Goal: Transaction & Acquisition: Purchase product/service

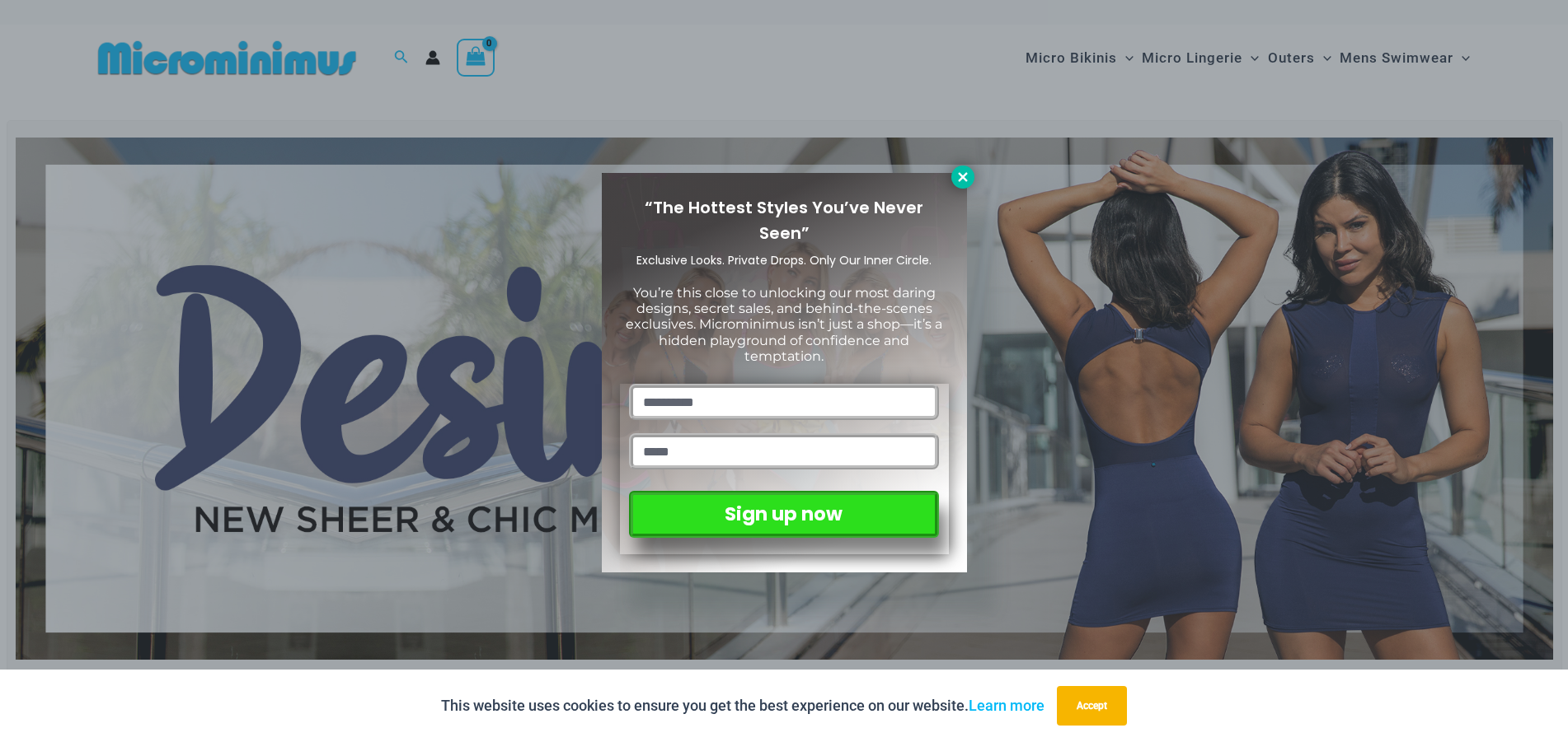
click at [955, 178] on icon at bounding box center [963, 178] width 15 height 15
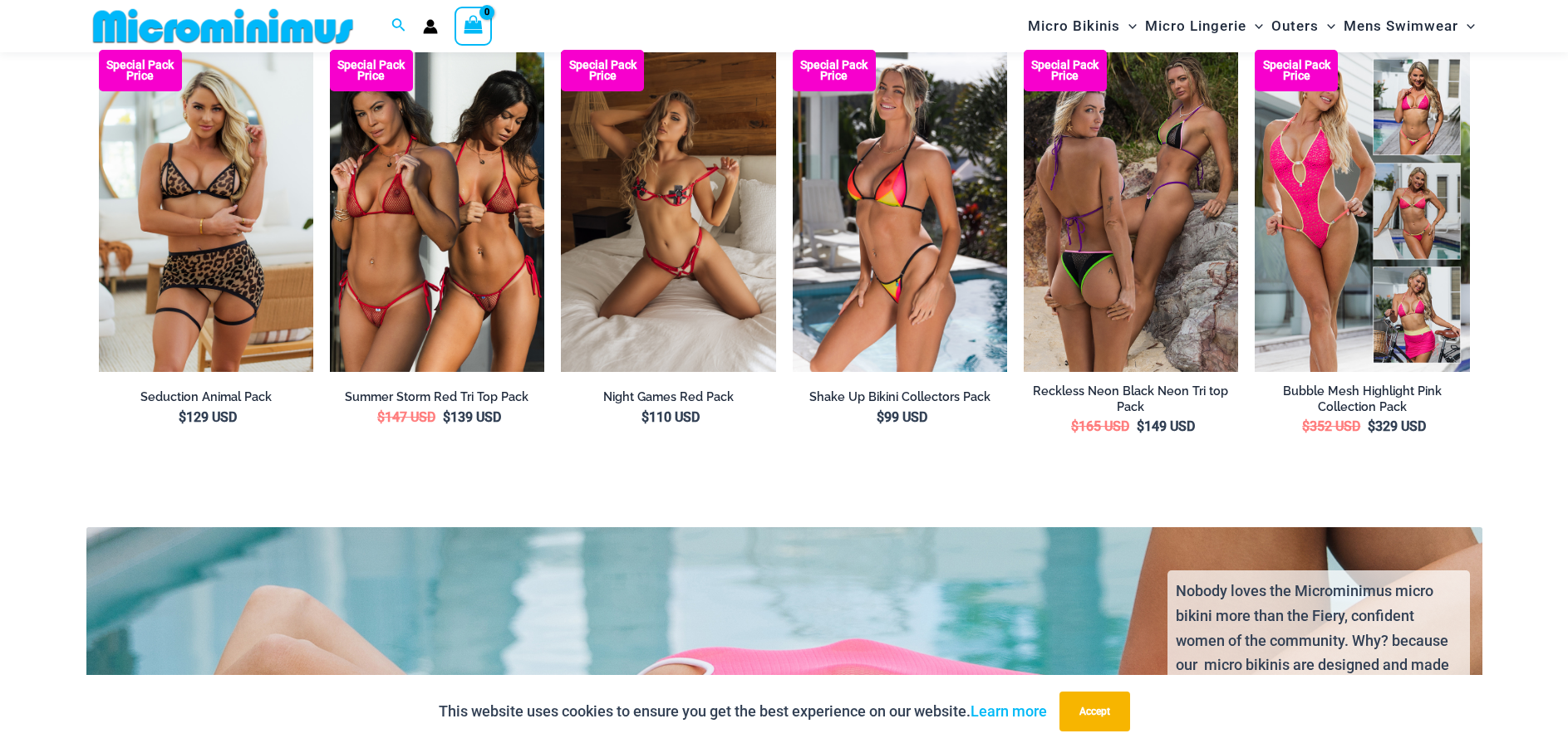
scroll to position [3225, 0]
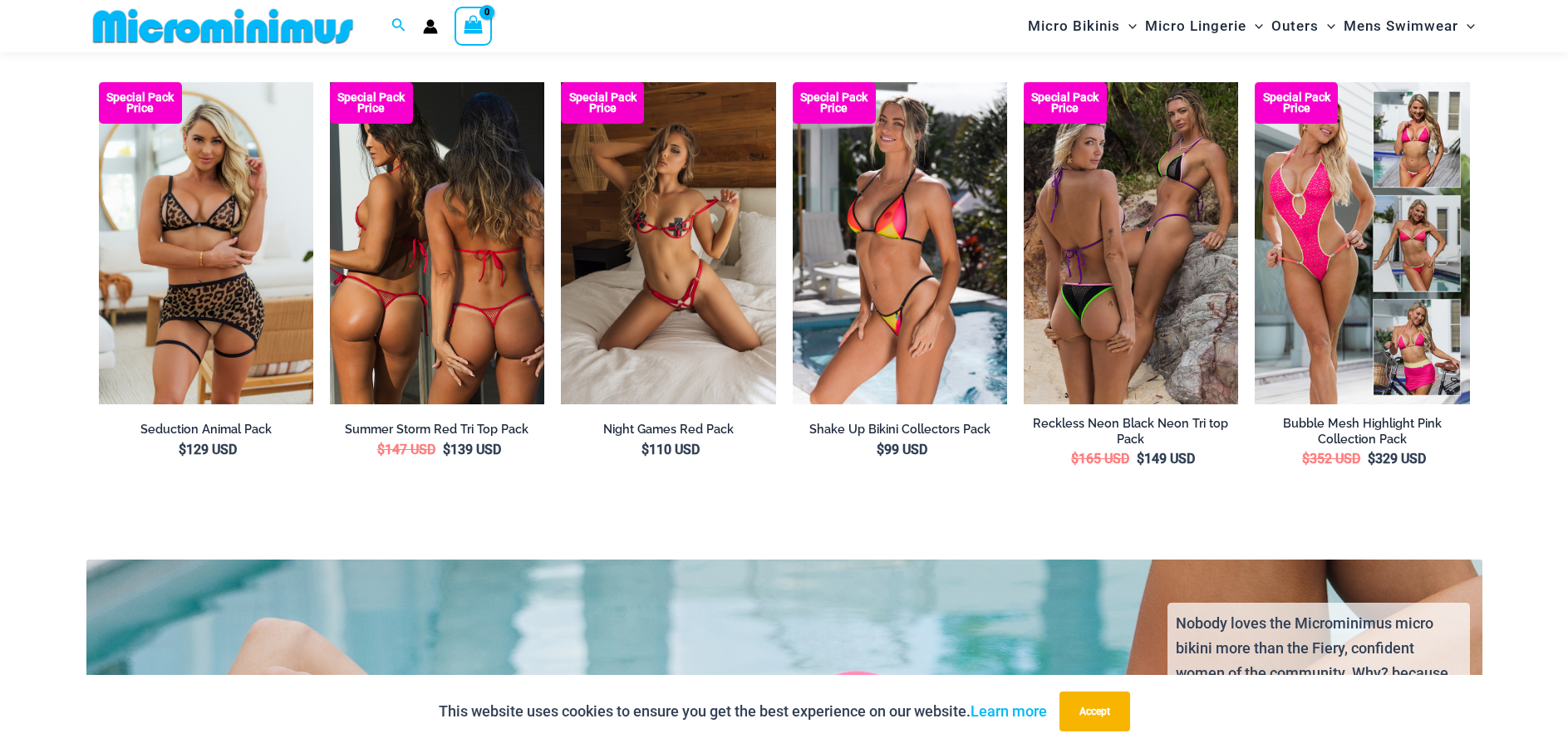
click at [427, 298] on img at bounding box center [437, 243] width 215 height 321
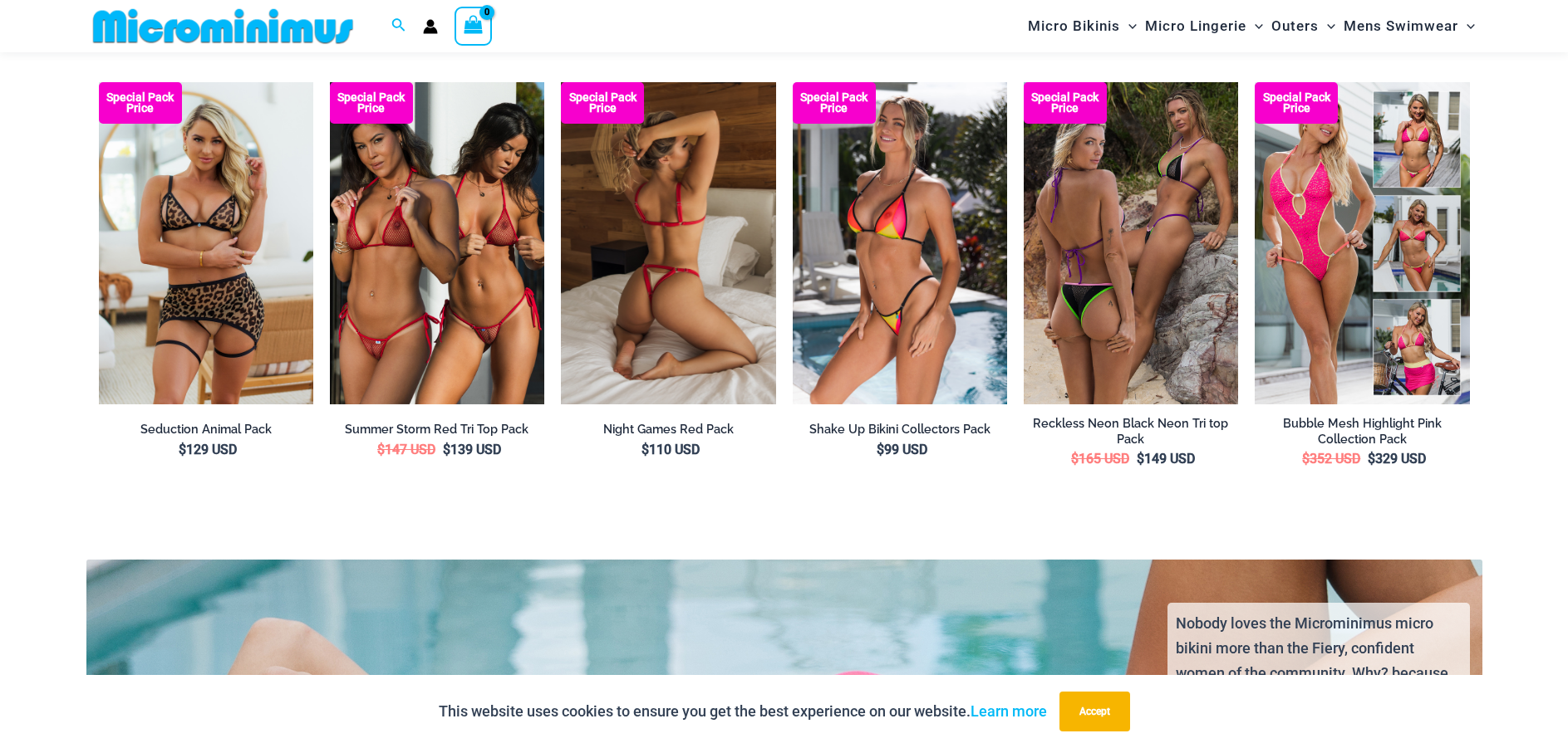
click at [718, 317] on img at bounding box center [668, 243] width 215 height 322
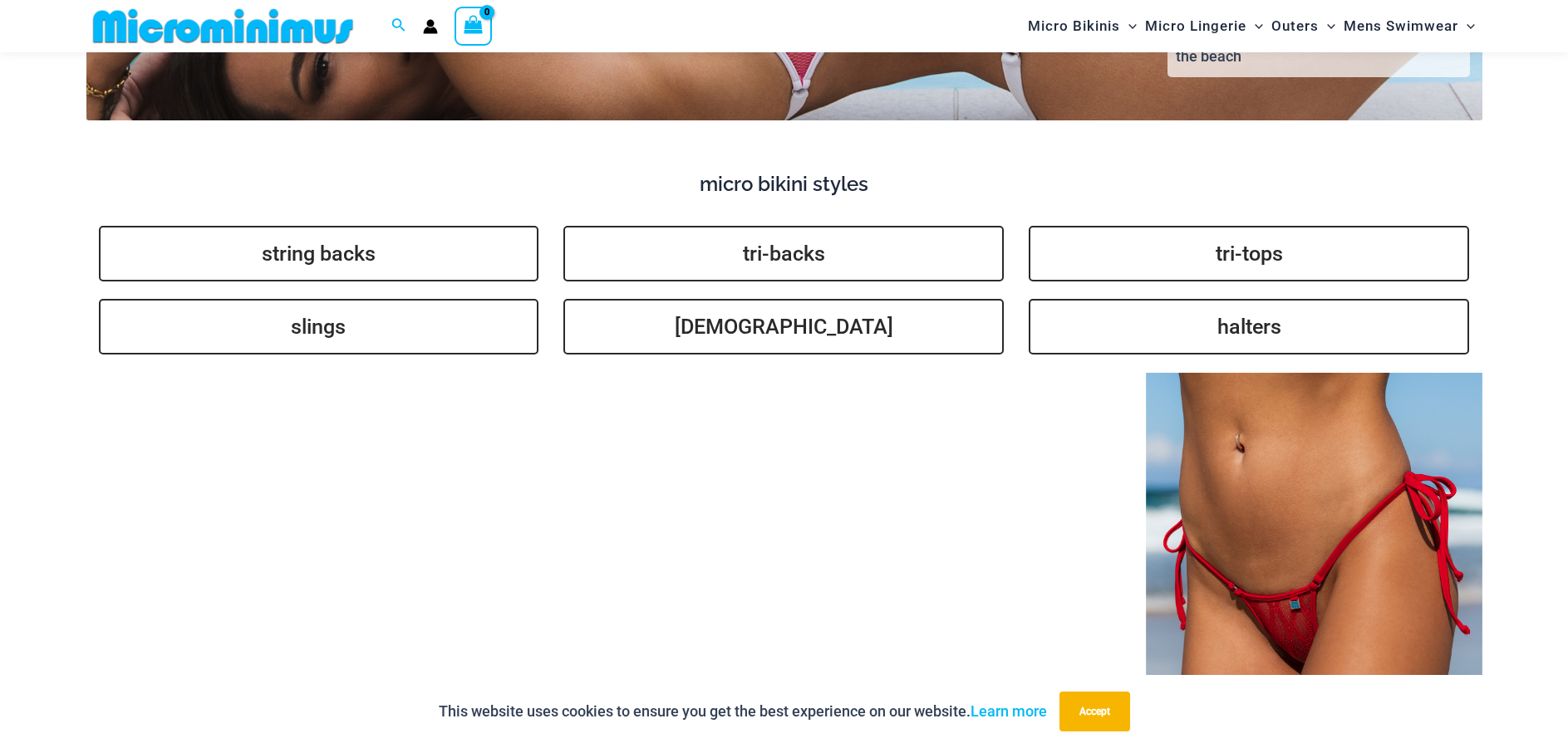
scroll to position [4388, 0]
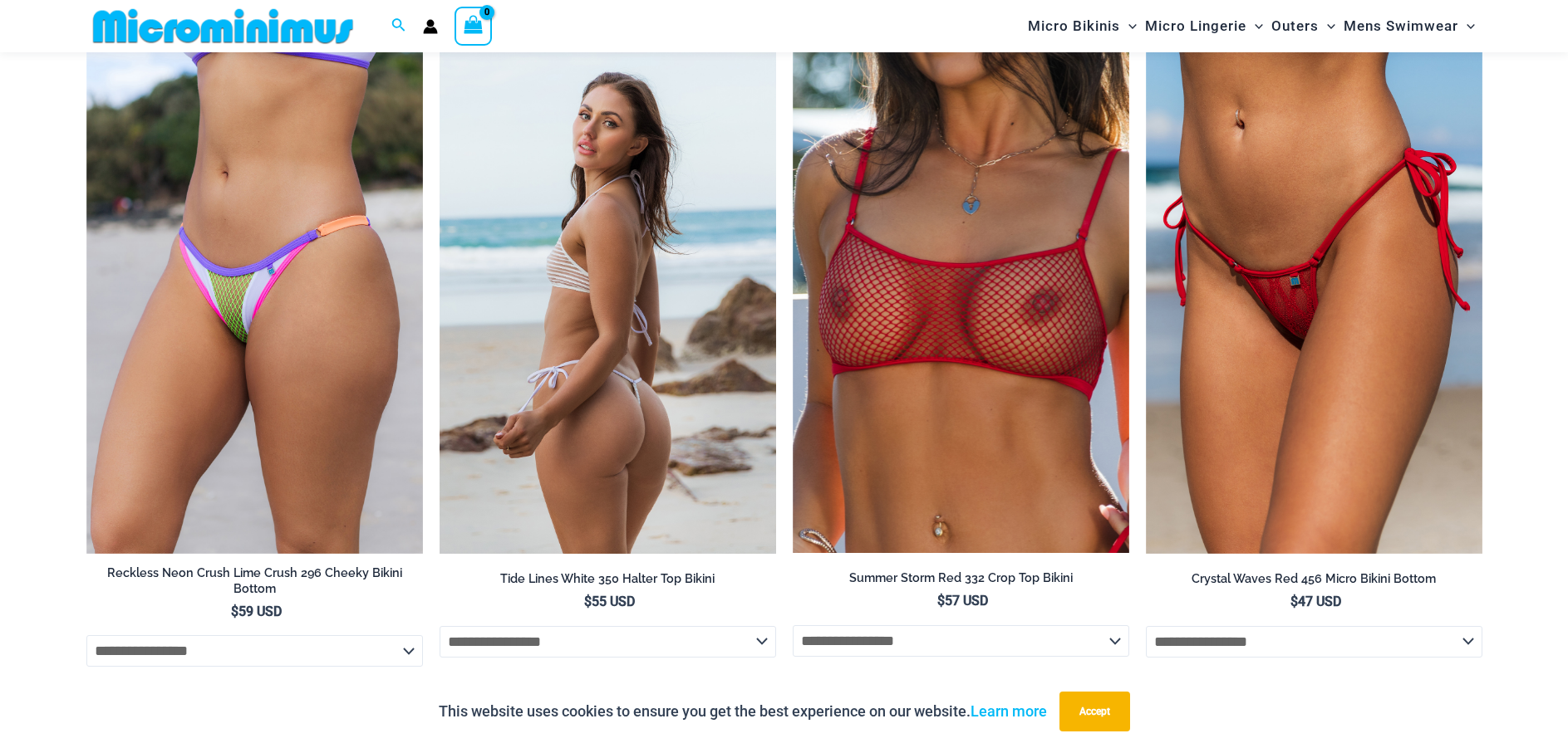
click at [631, 365] on img at bounding box center [608, 301] width 337 height 505
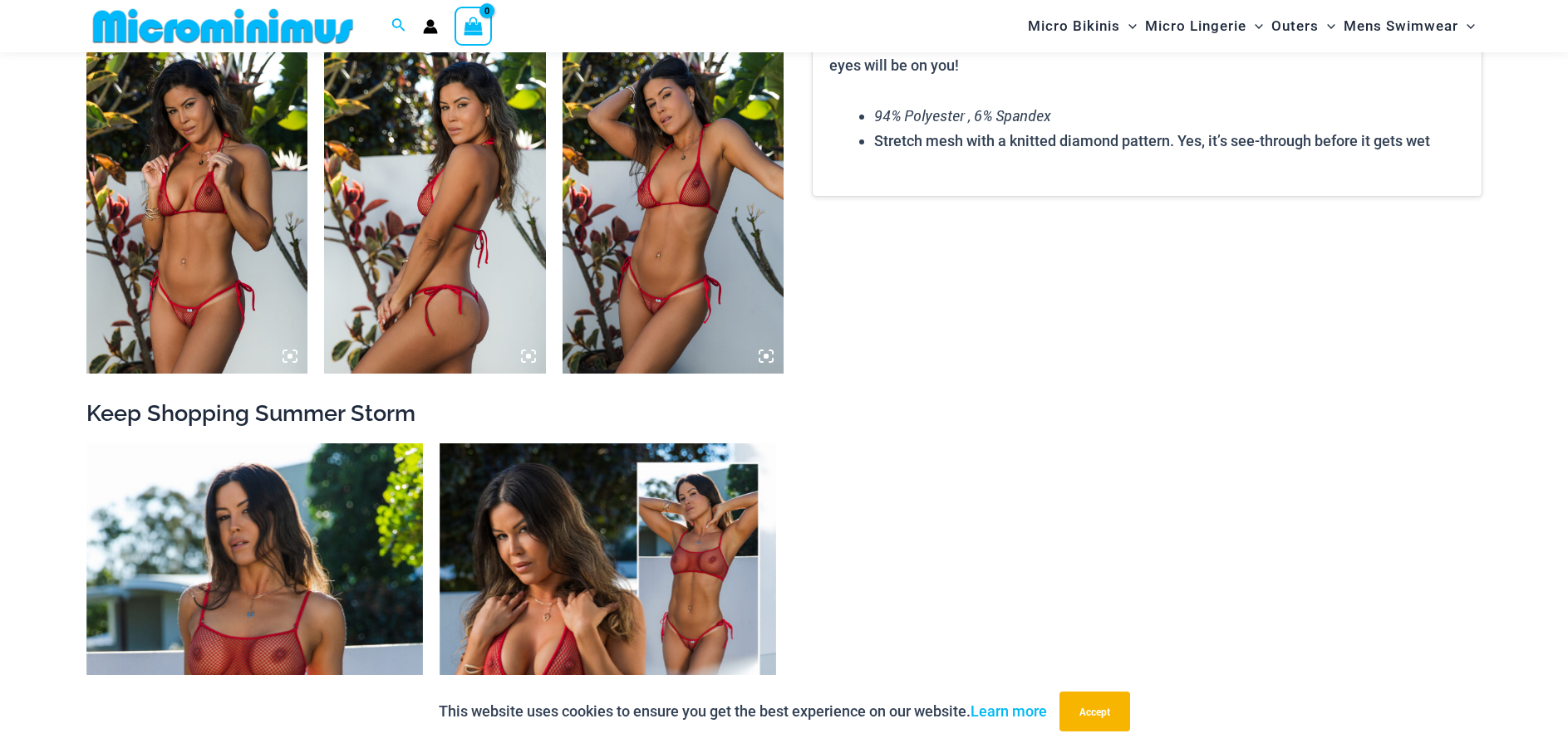
scroll to position [2159, 0]
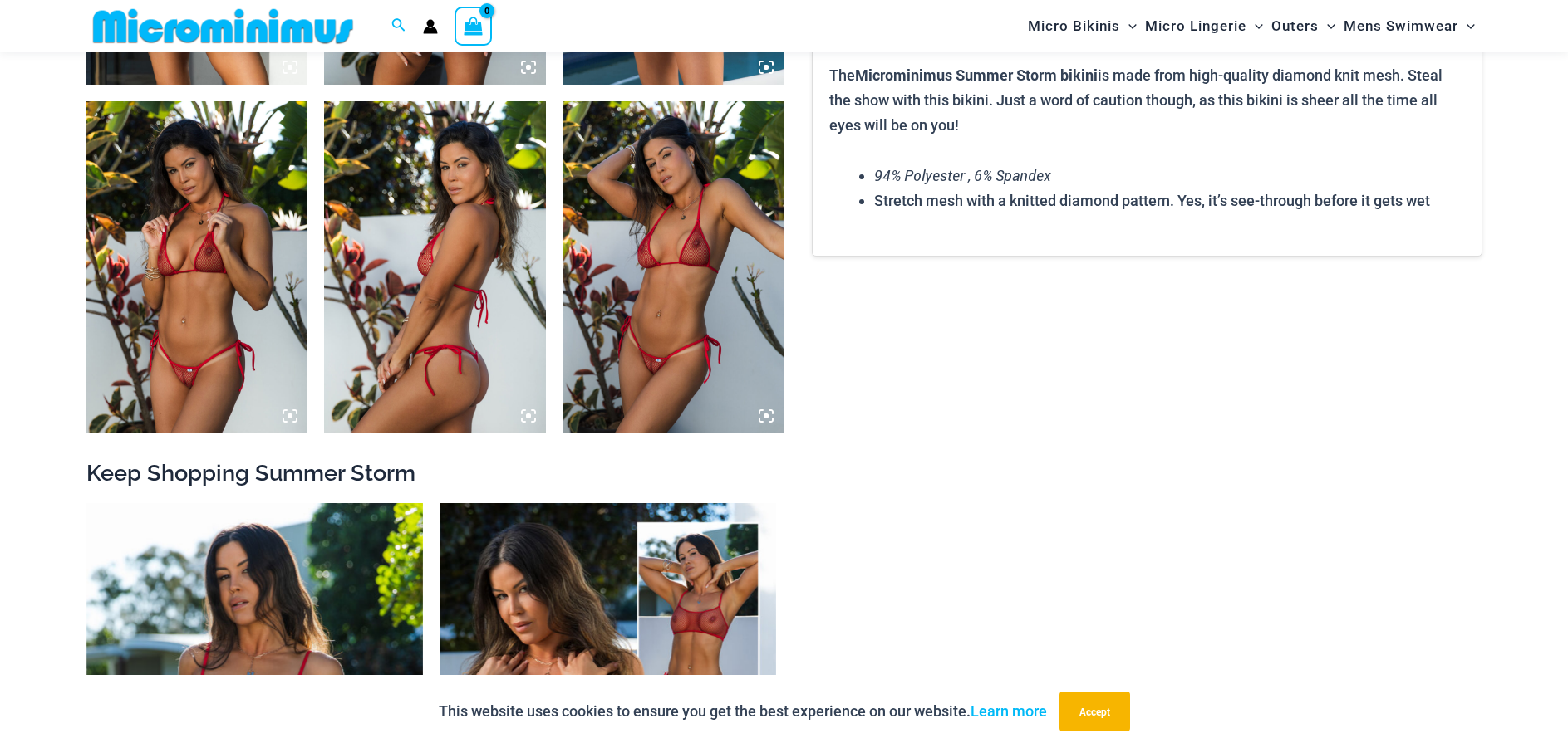
click at [204, 320] on img at bounding box center [197, 267] width 221 height 332
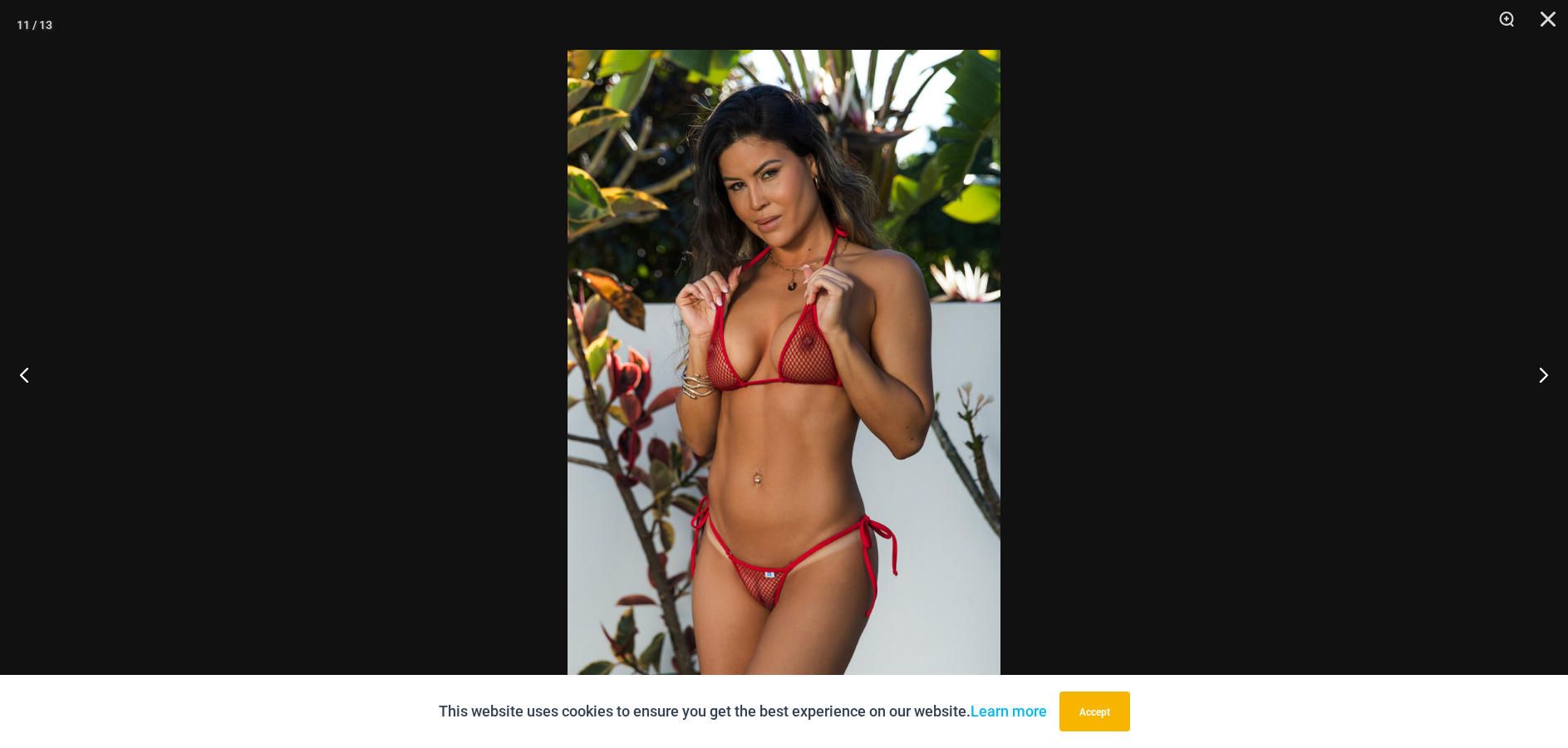
click at [771, 367] on img at bounding box center [784, 374] width 433 height 649
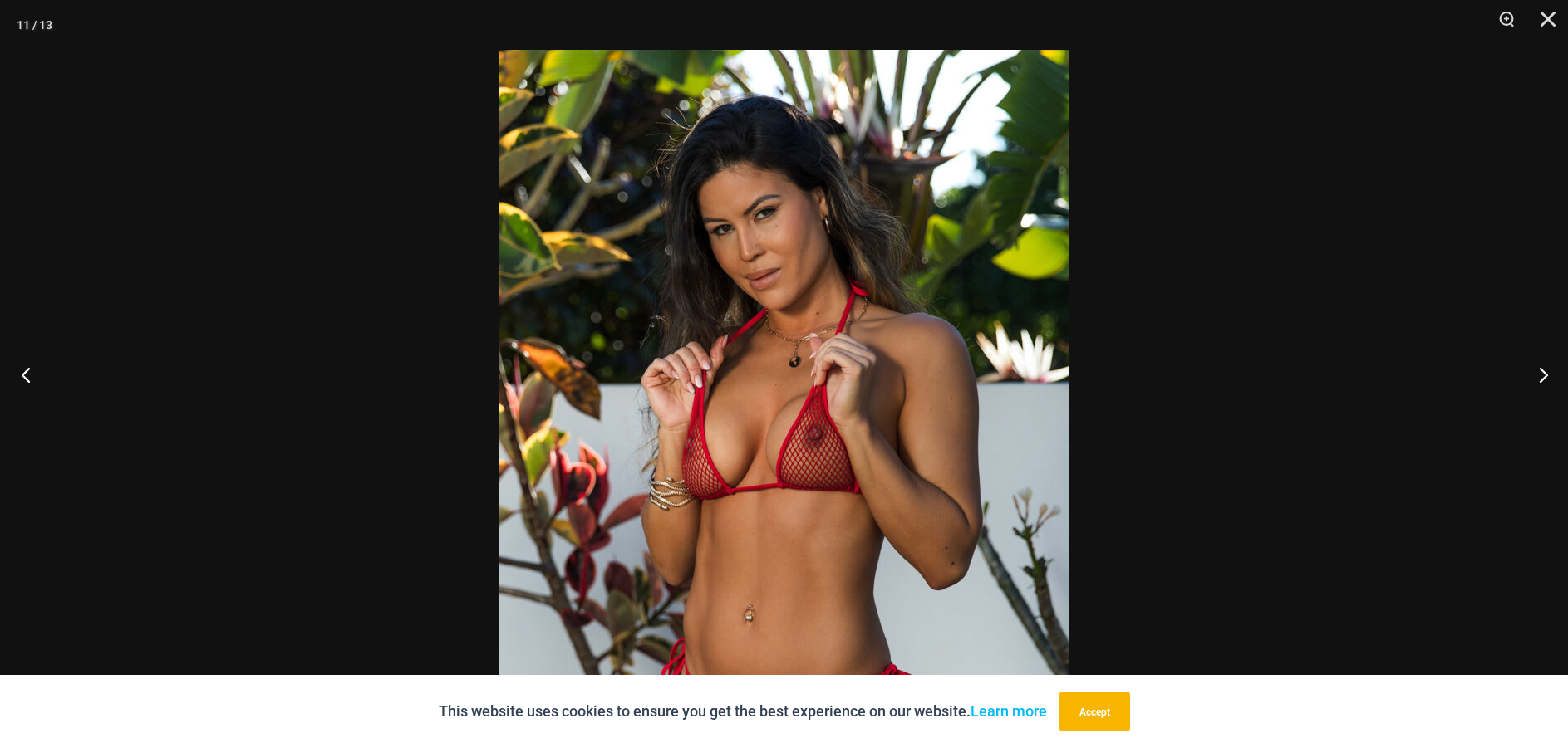
click at [27, 366] on button "Previous" at bounding box center [31, 375] width 62 height 83
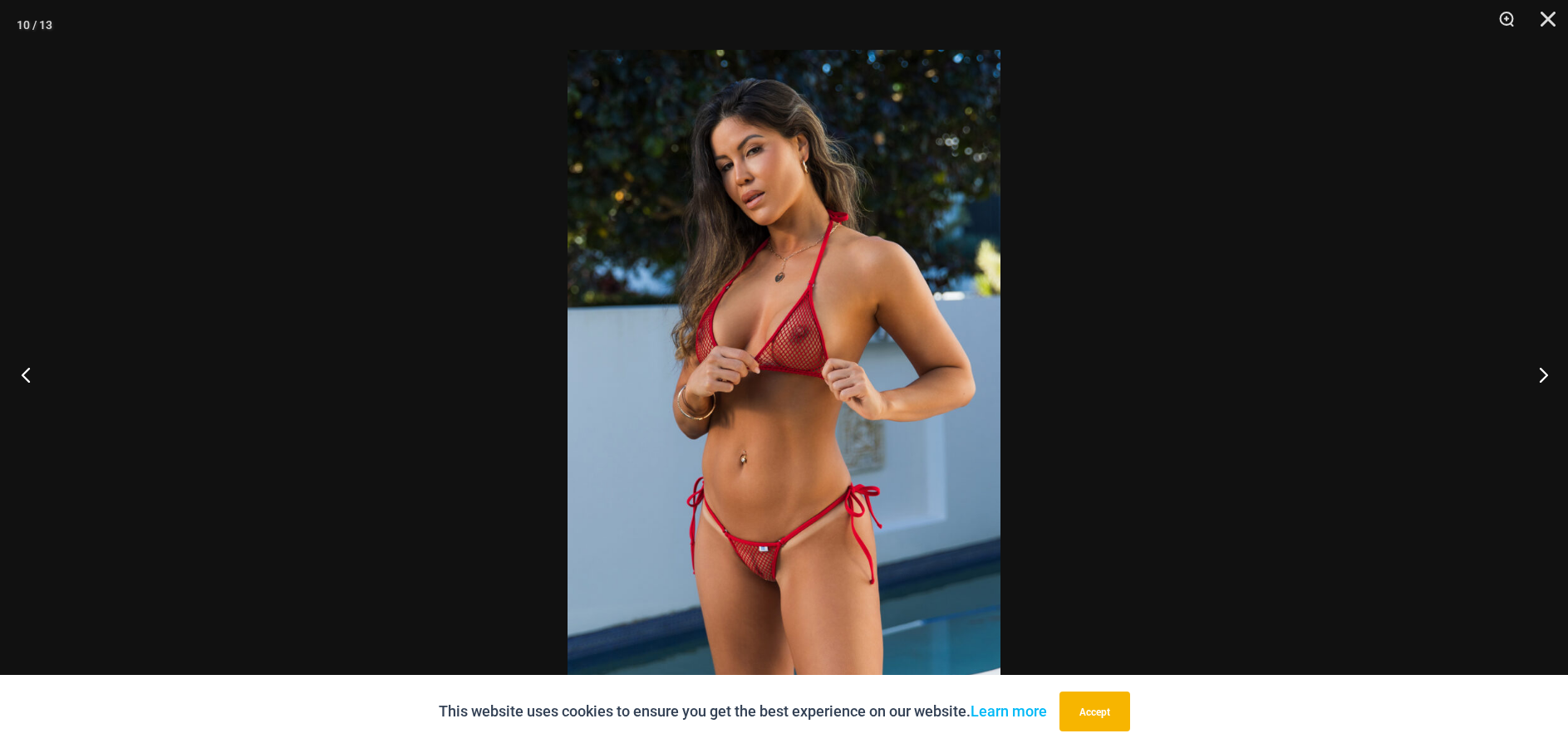
click at [27, 366] on button "Previous" at bounding box center [31, 375] width 62 height 83
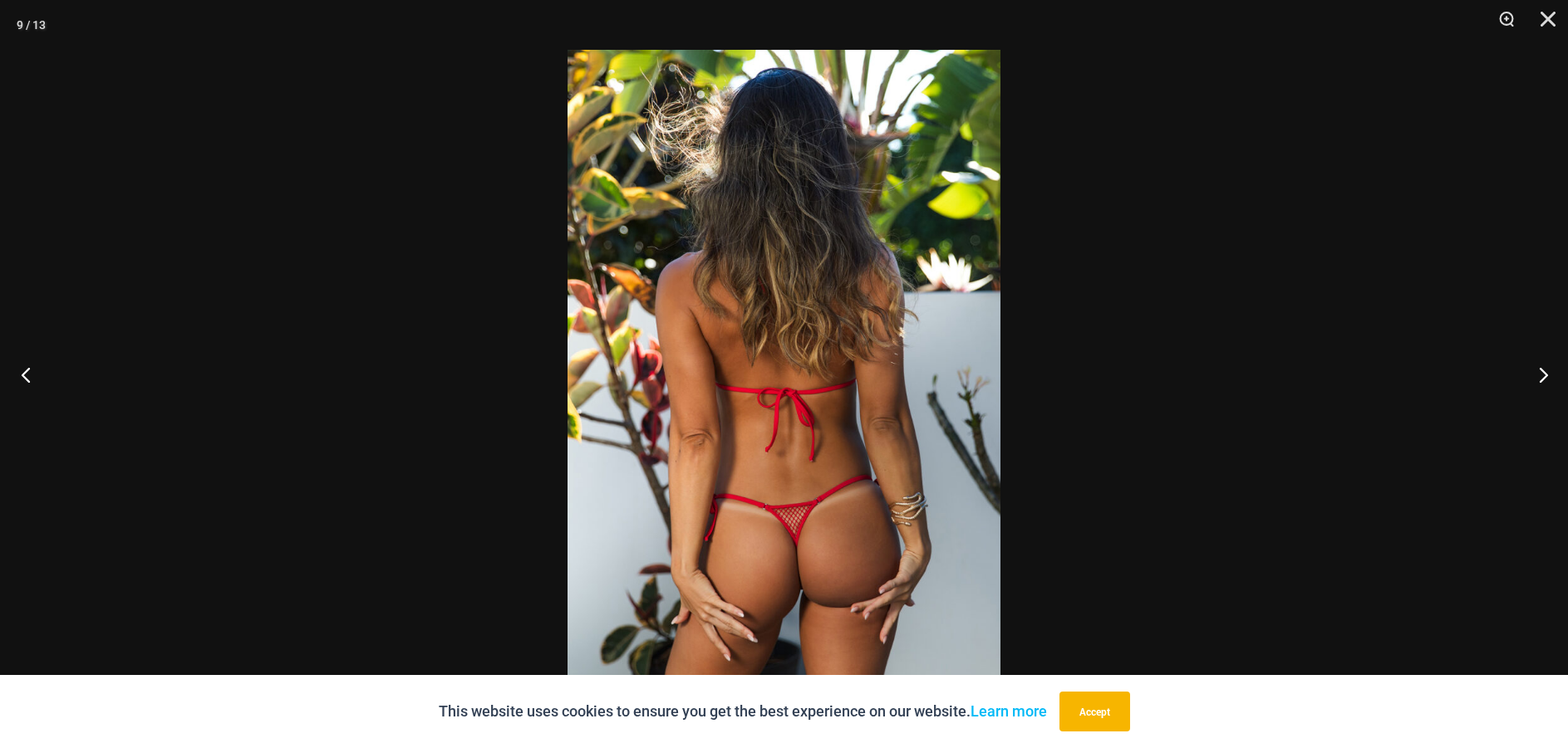
click at [27, 366] on button "Previous" at bounding box center [31, 375] width 62 height 83
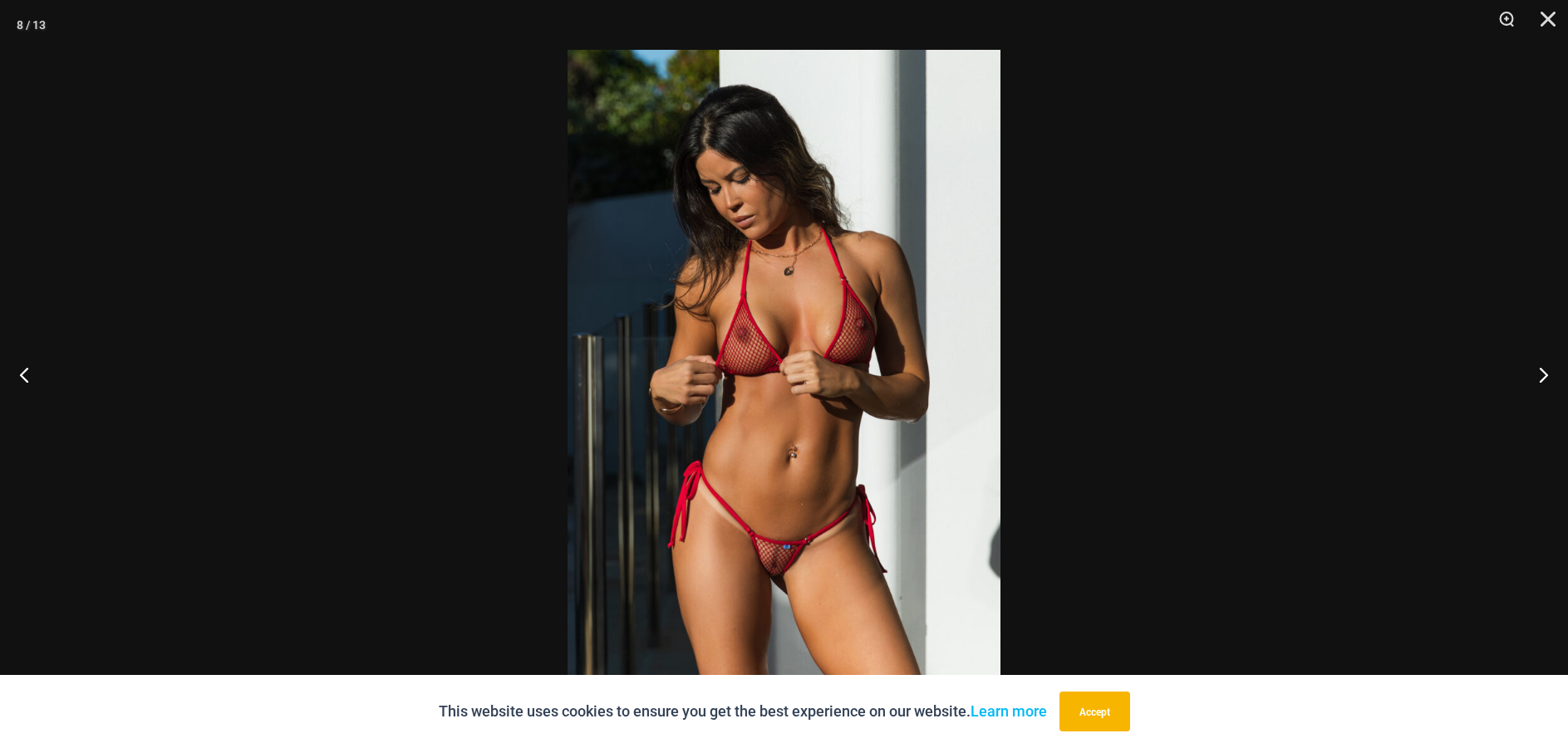
click at [772, 442] on img at bounding box center [784, 374] width 433 height 649
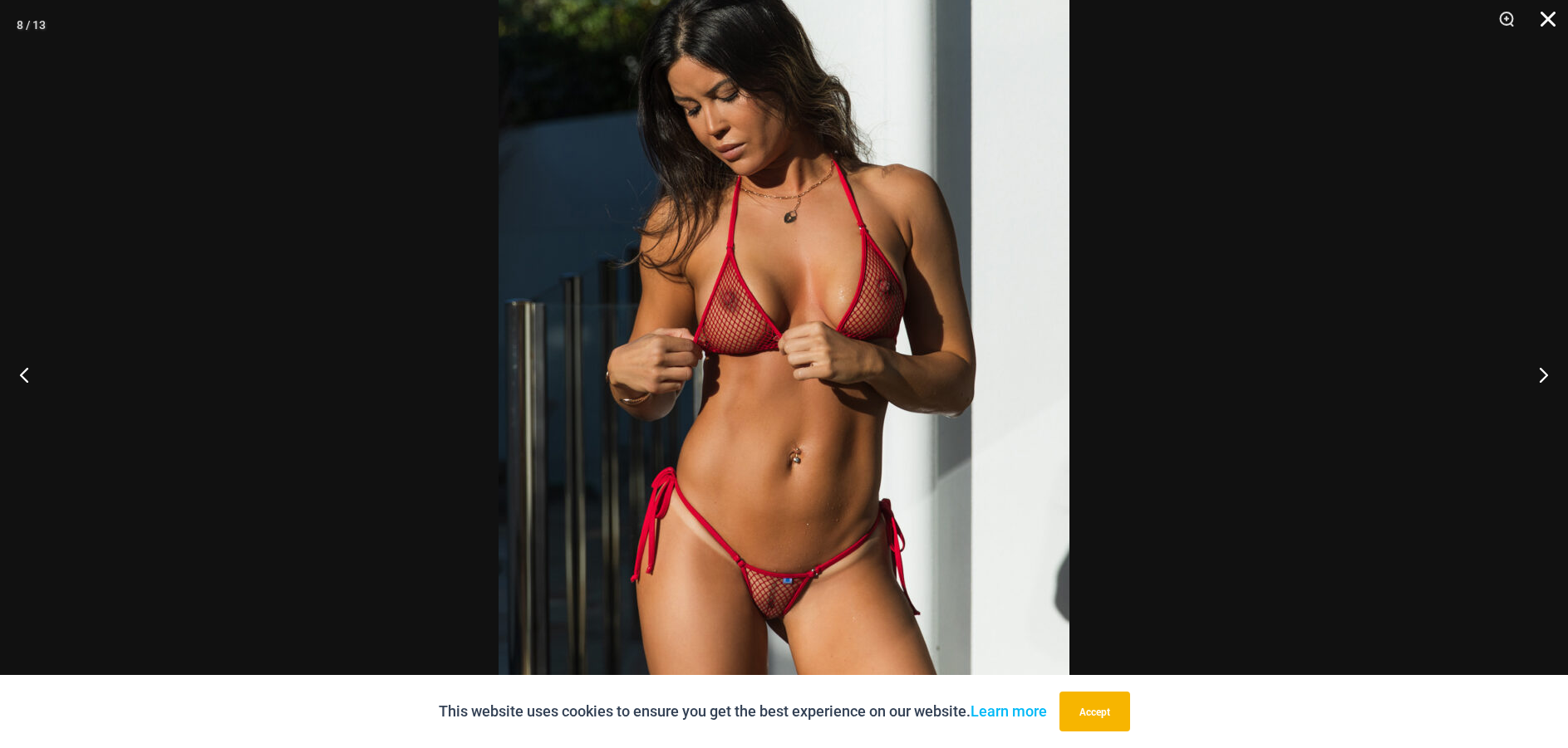
click at [1554, 23] on button "Close" at bounding box center [1542, 25] width 42 height 50
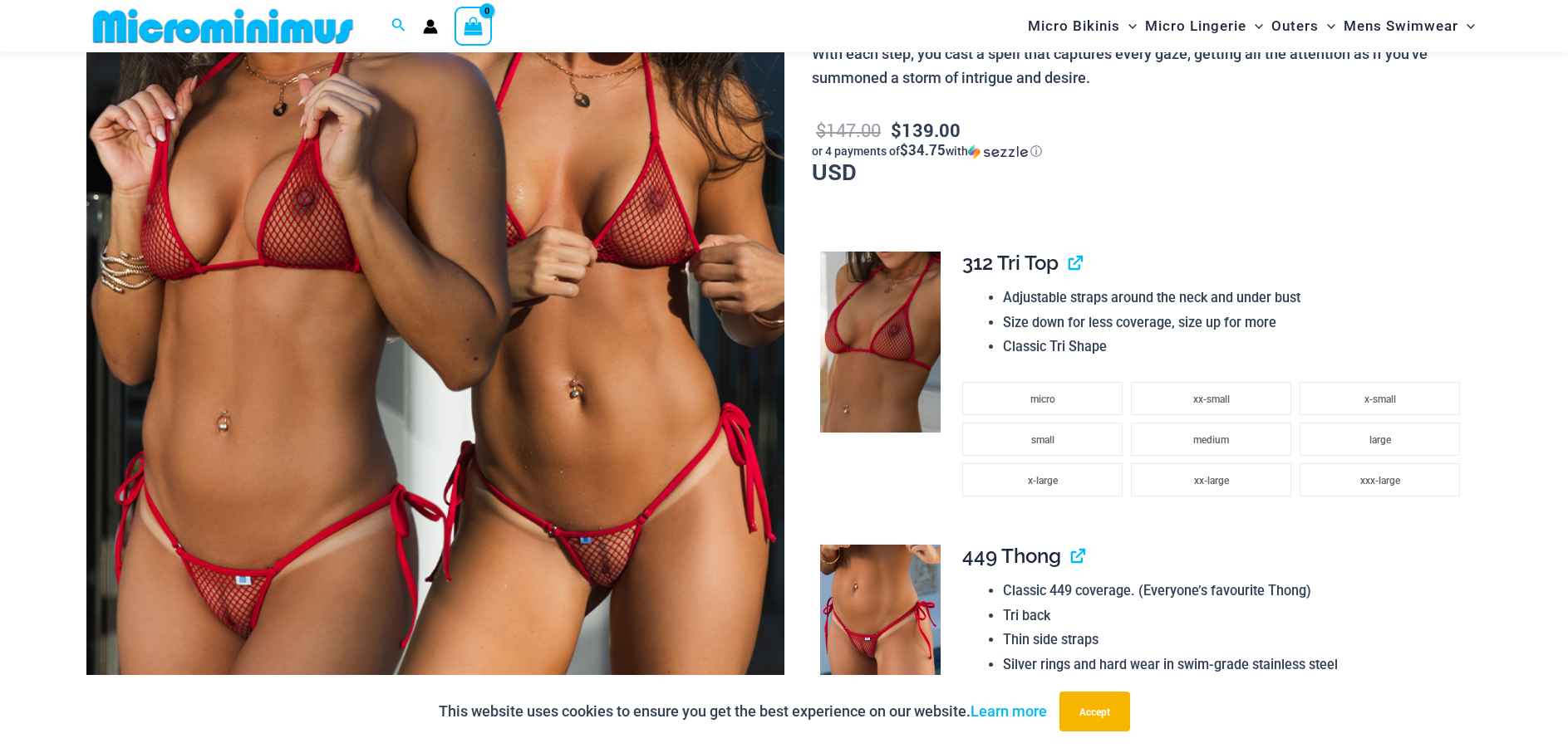
scroll to position [0, 0]
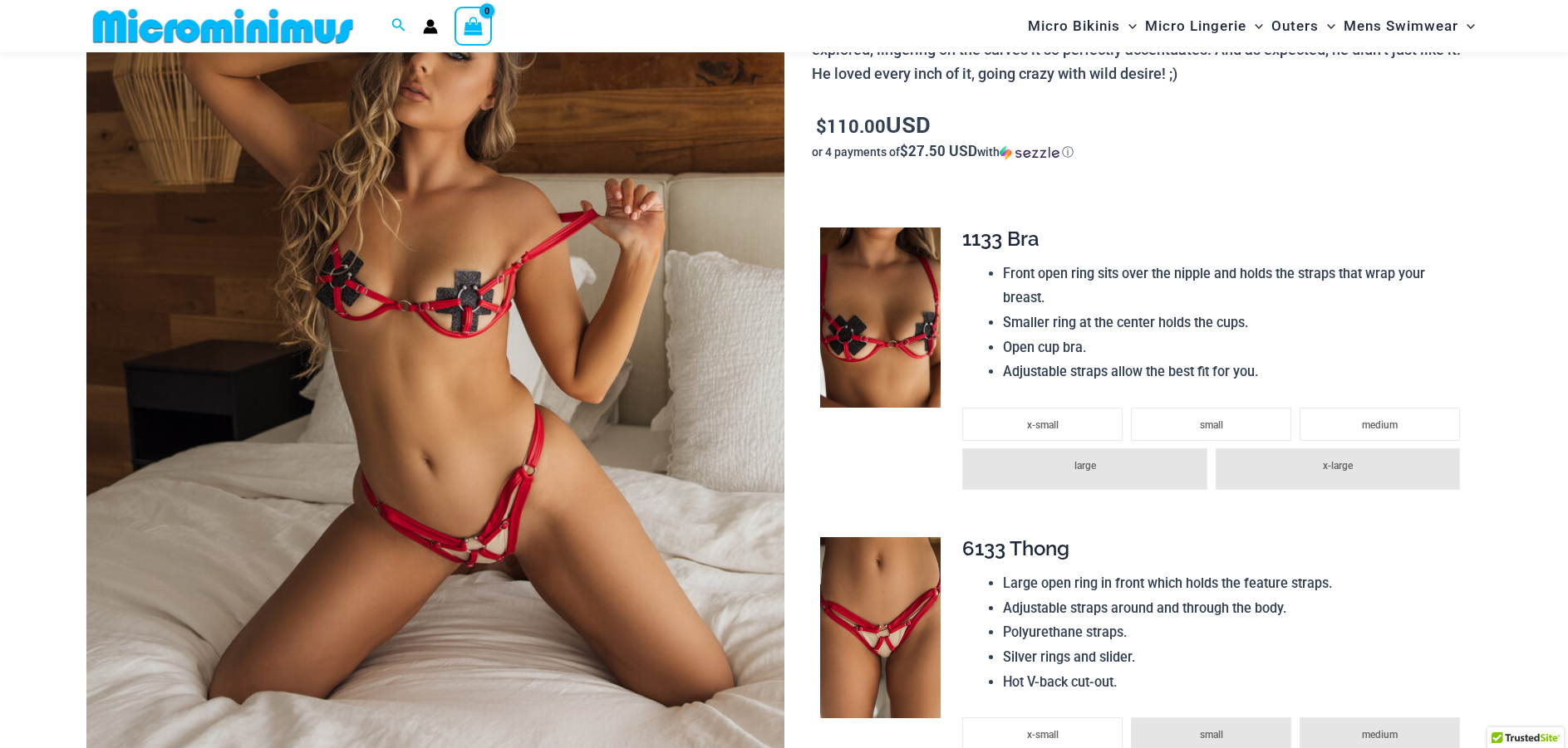
scroll to position [485, 0]
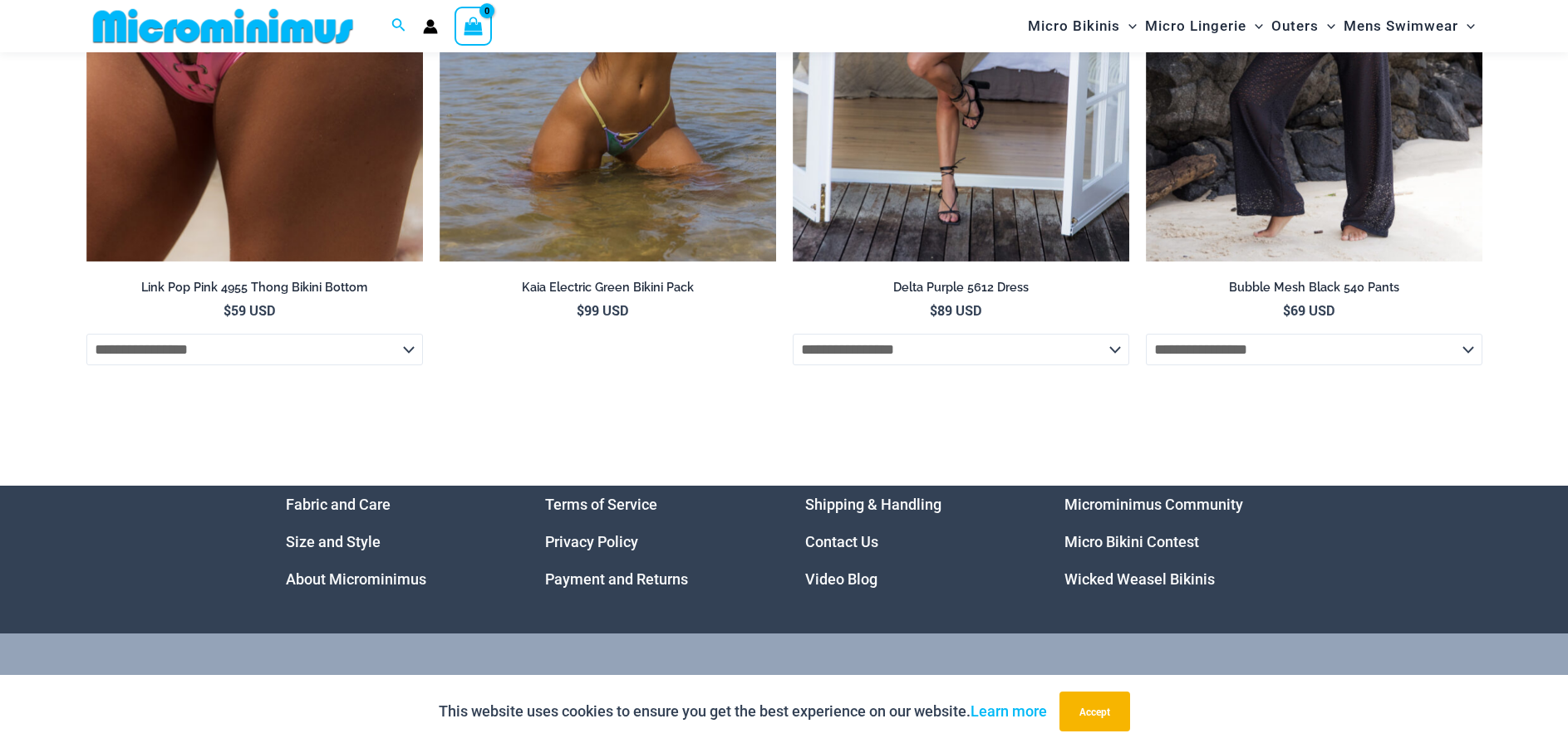
scroll to position [5468, 0]
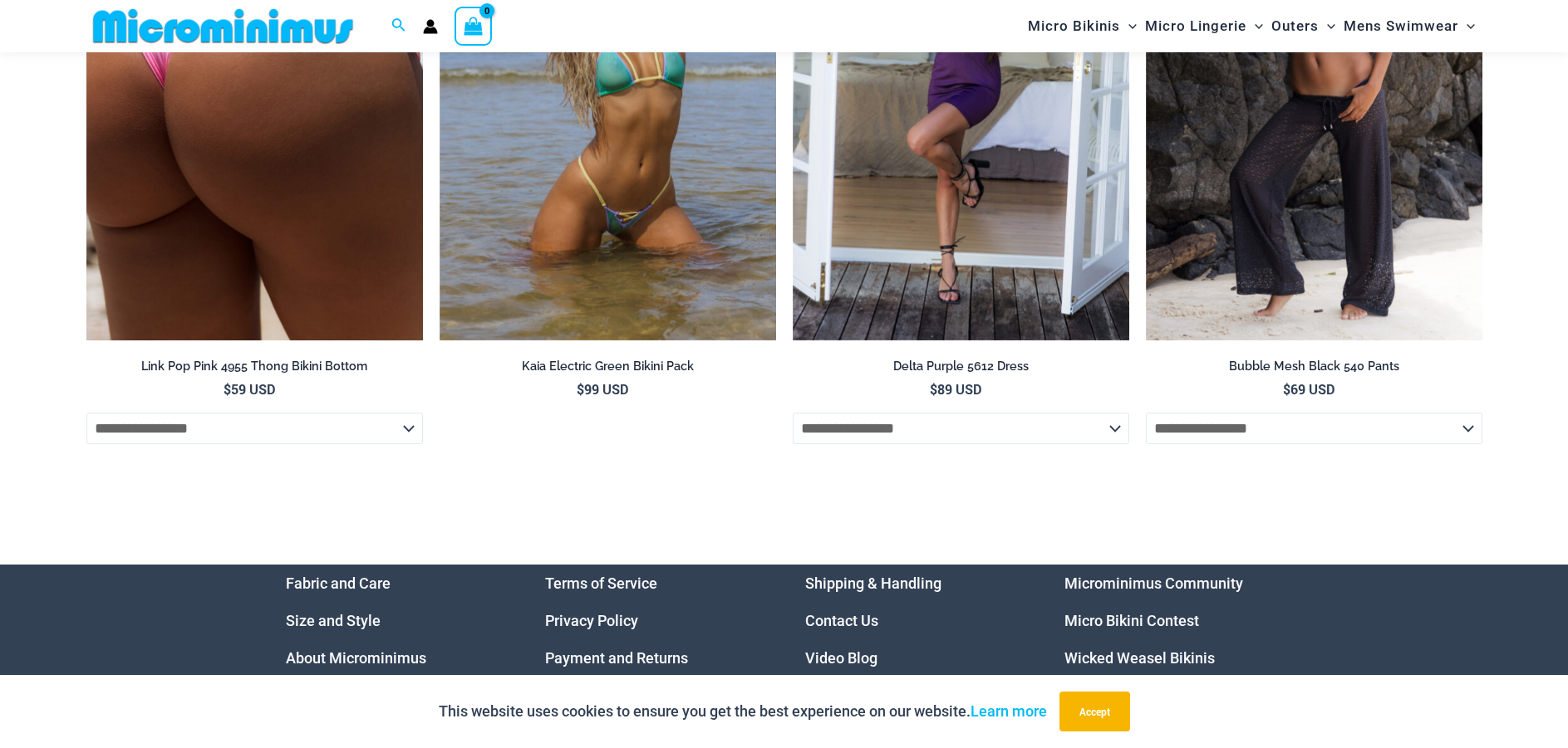
click at [223, 157] on img at bounding box center [255, 88] width 337 height 505
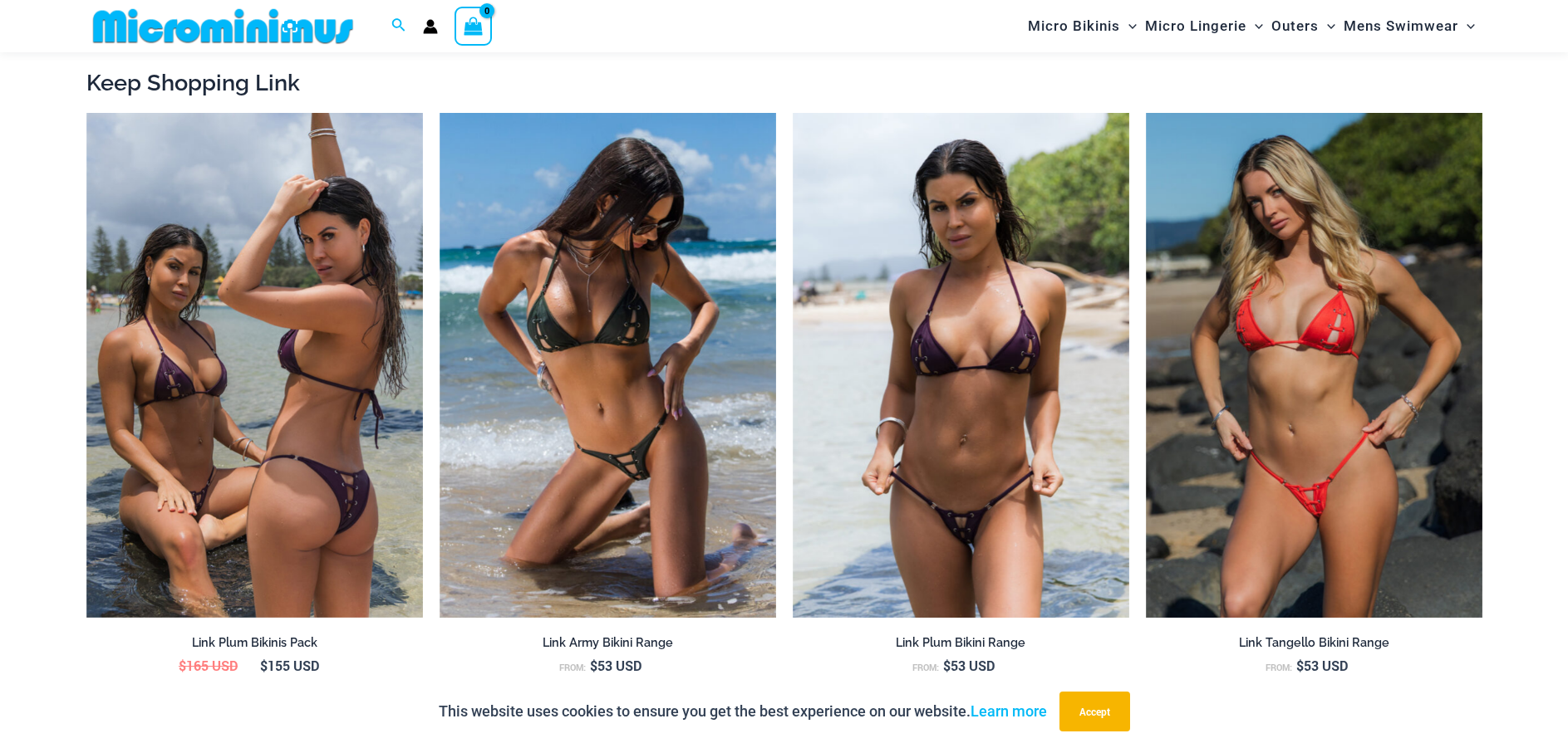
scroll to position [1895, 0]
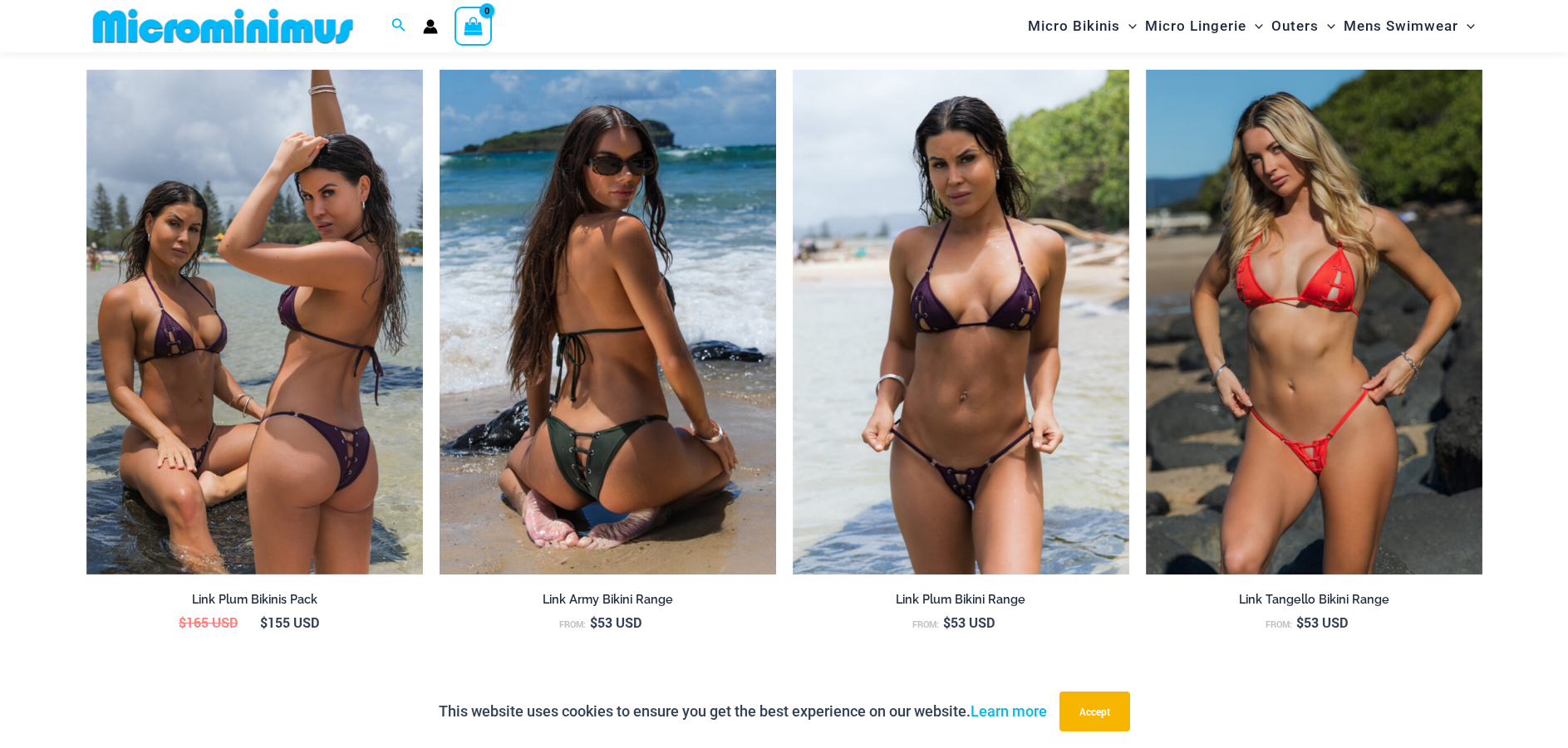
click at [540, 321] on img at bounding box center [608, 321] width 337 height 505
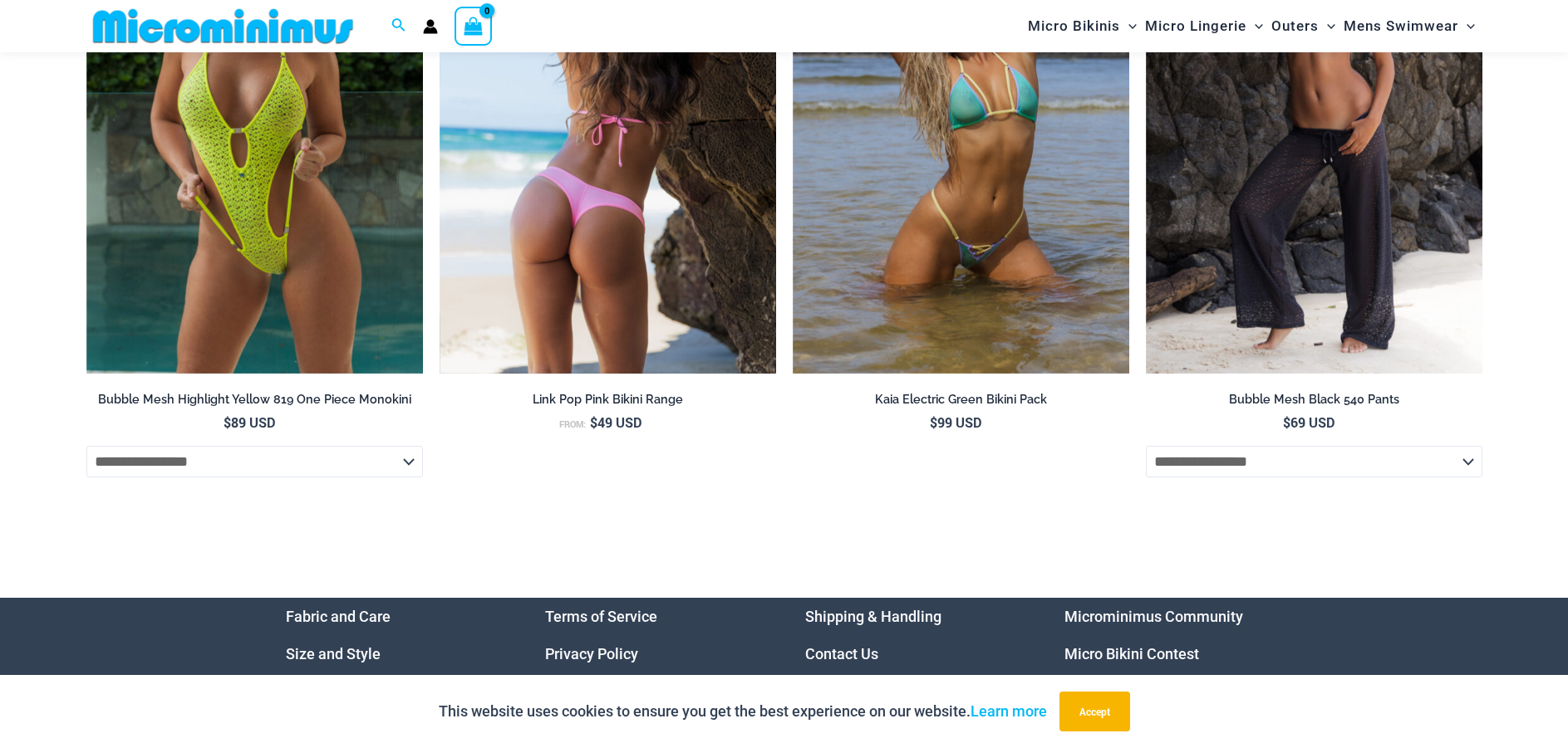
scroll to position [6402, 0]
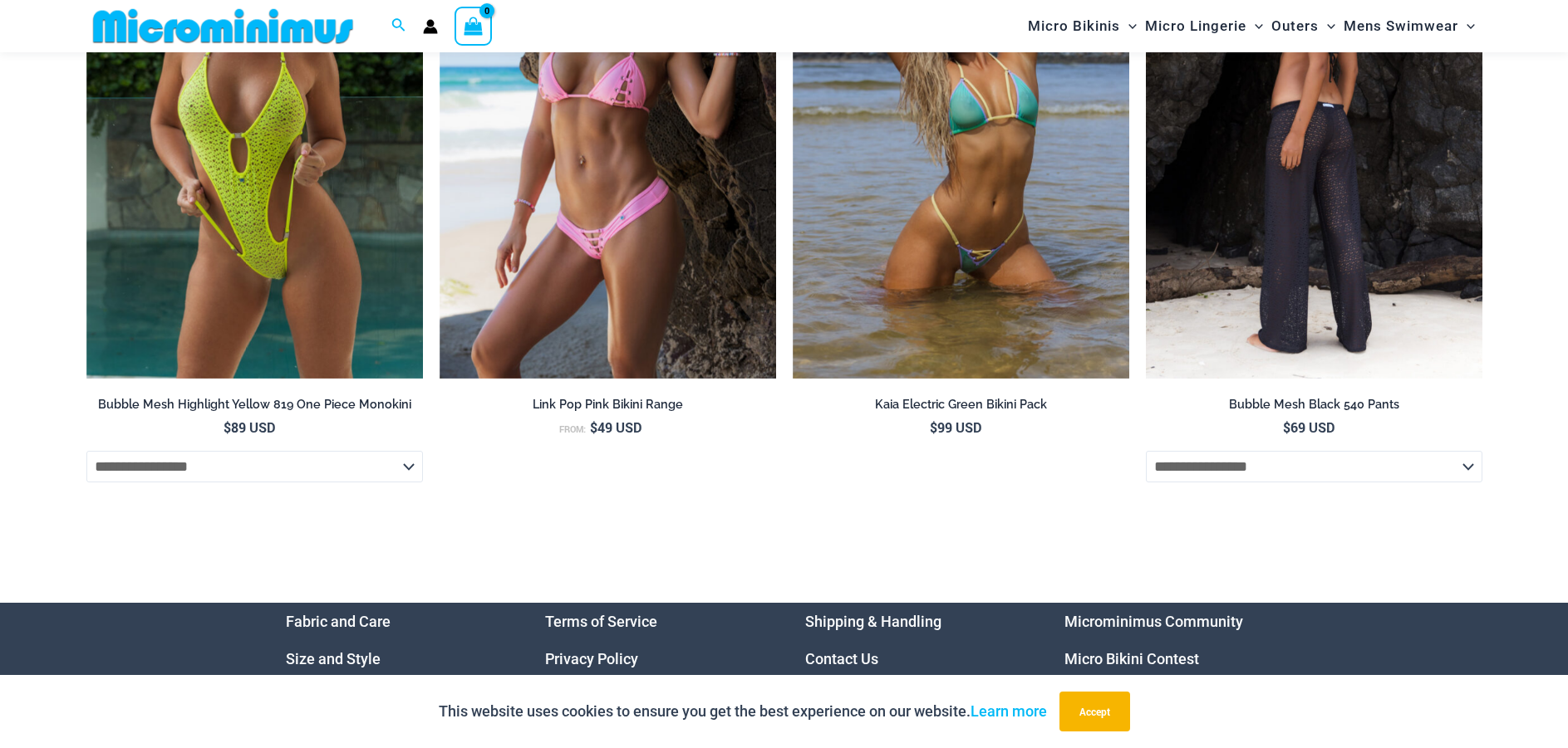
click at [1236, 171] on img at bounding box center [1313, 126] width 337 height 505
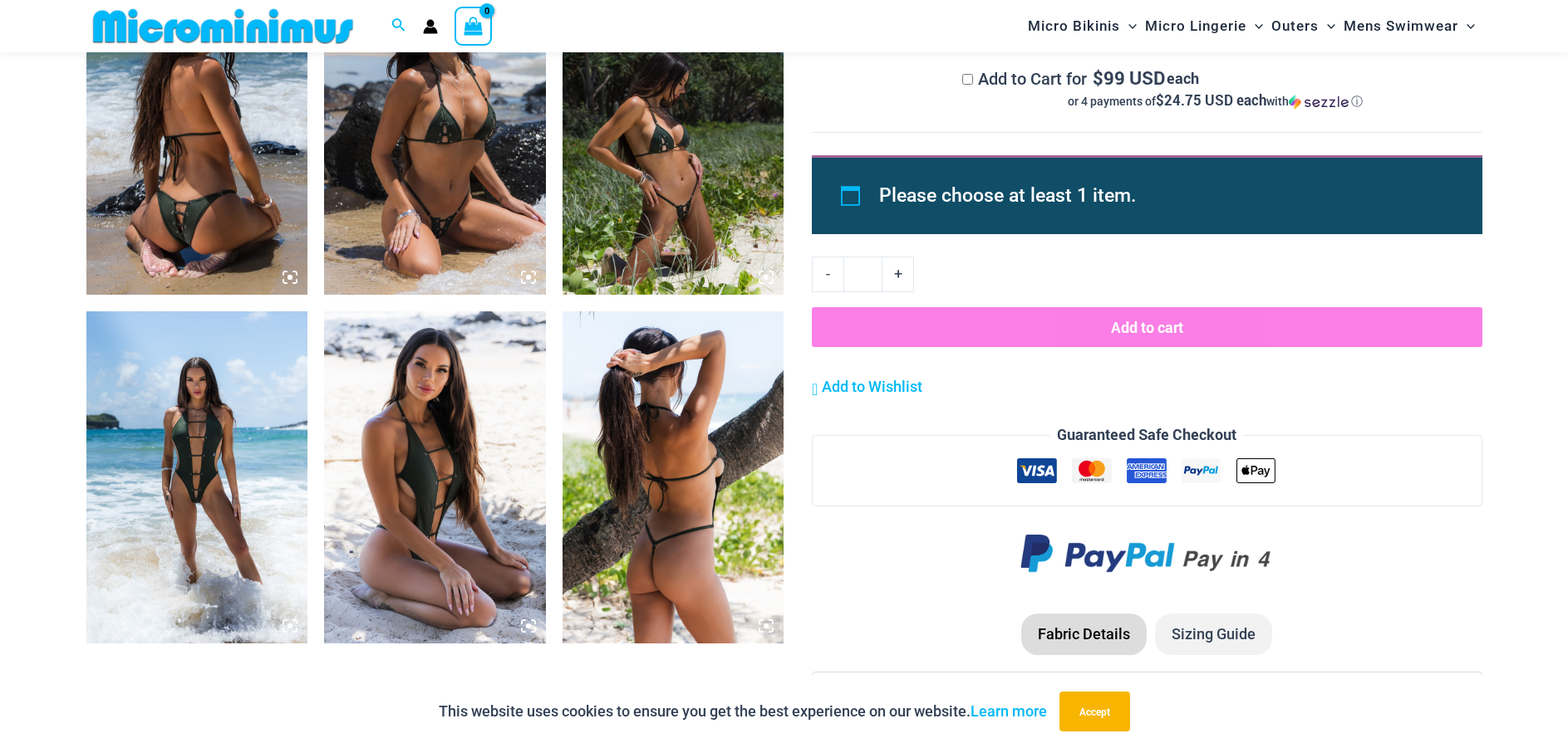
scroll to position [1315, 0]
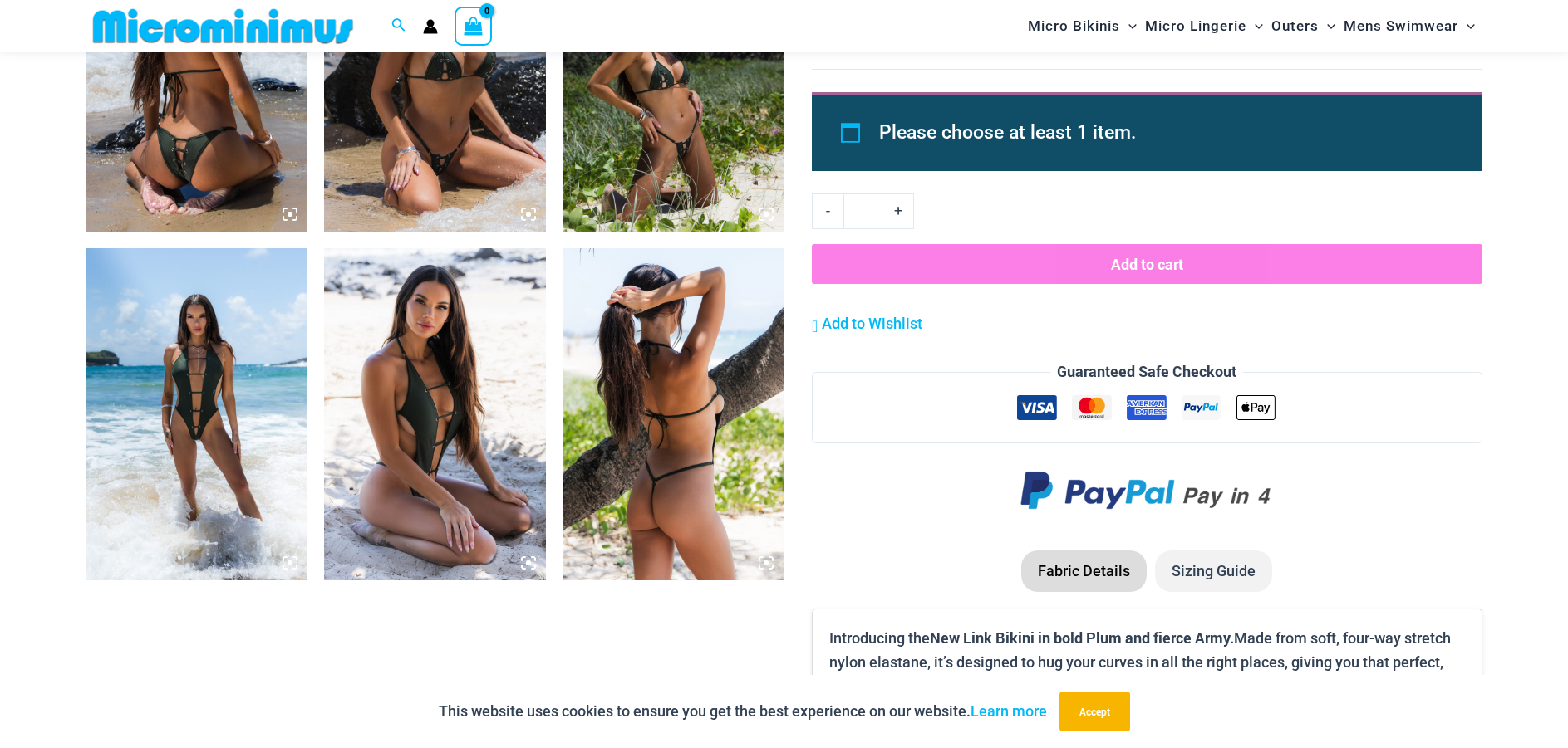
click at [259, 386] on img at bounding box center [197, 415] width 221 height 332
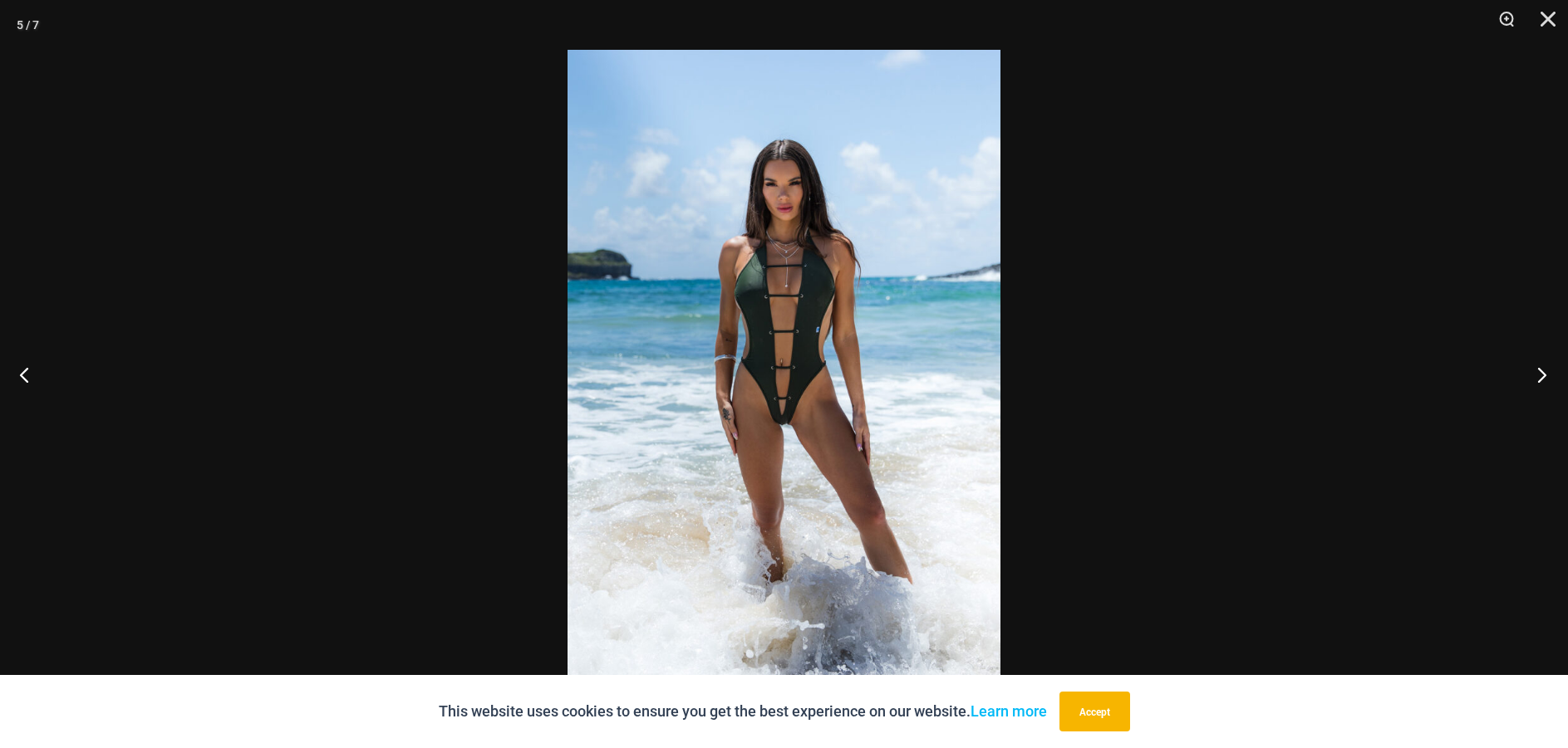
click at [1537, 372] on button "Next" at bounding box center [1536, 375] width 62 height 83
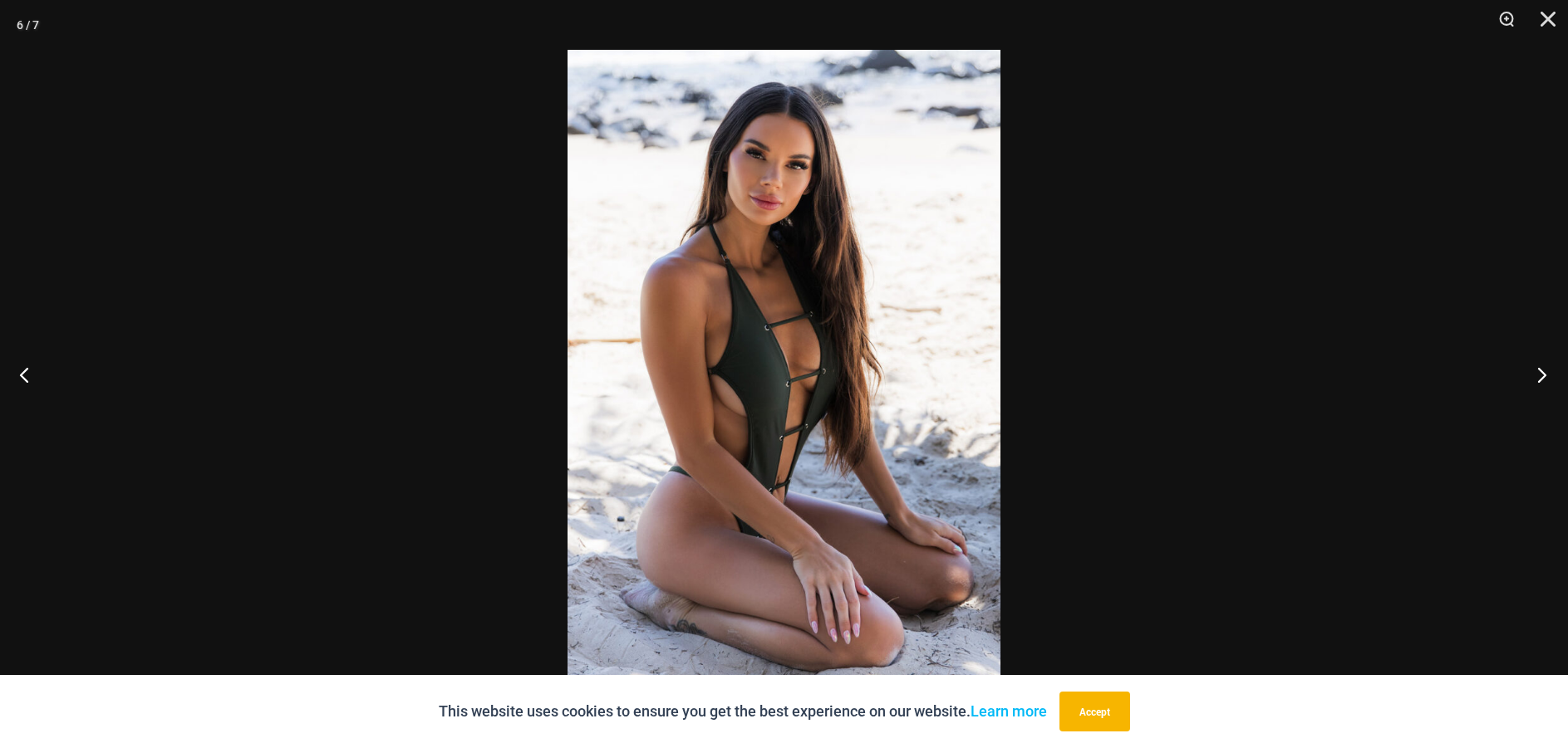
click at [1537, 372] on button "Next" at bounding box center [1536, 375] width 62 height 83
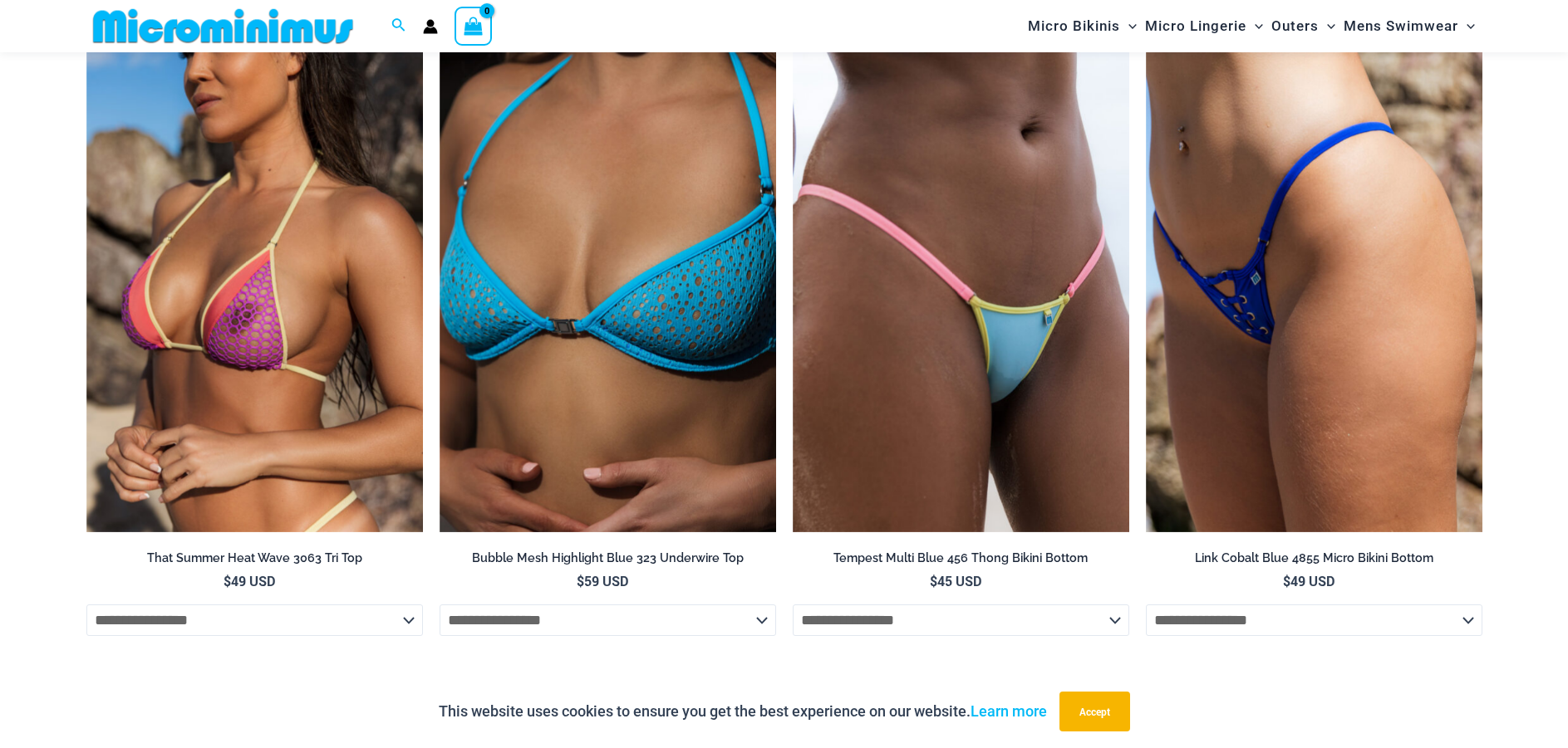
scroll to position [6153, 0]
